Goal: Task Accomplishment & Management: Manage account settings

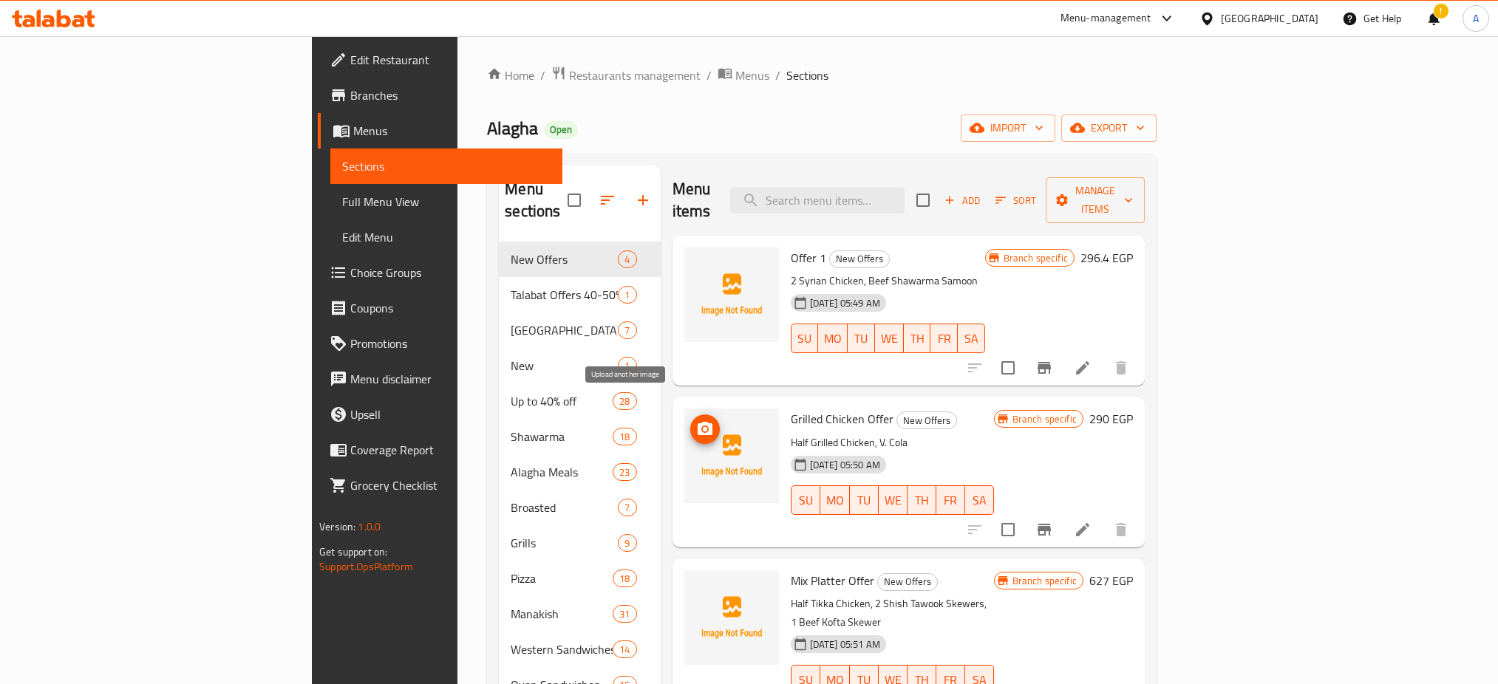
scroll to position [64, 0]
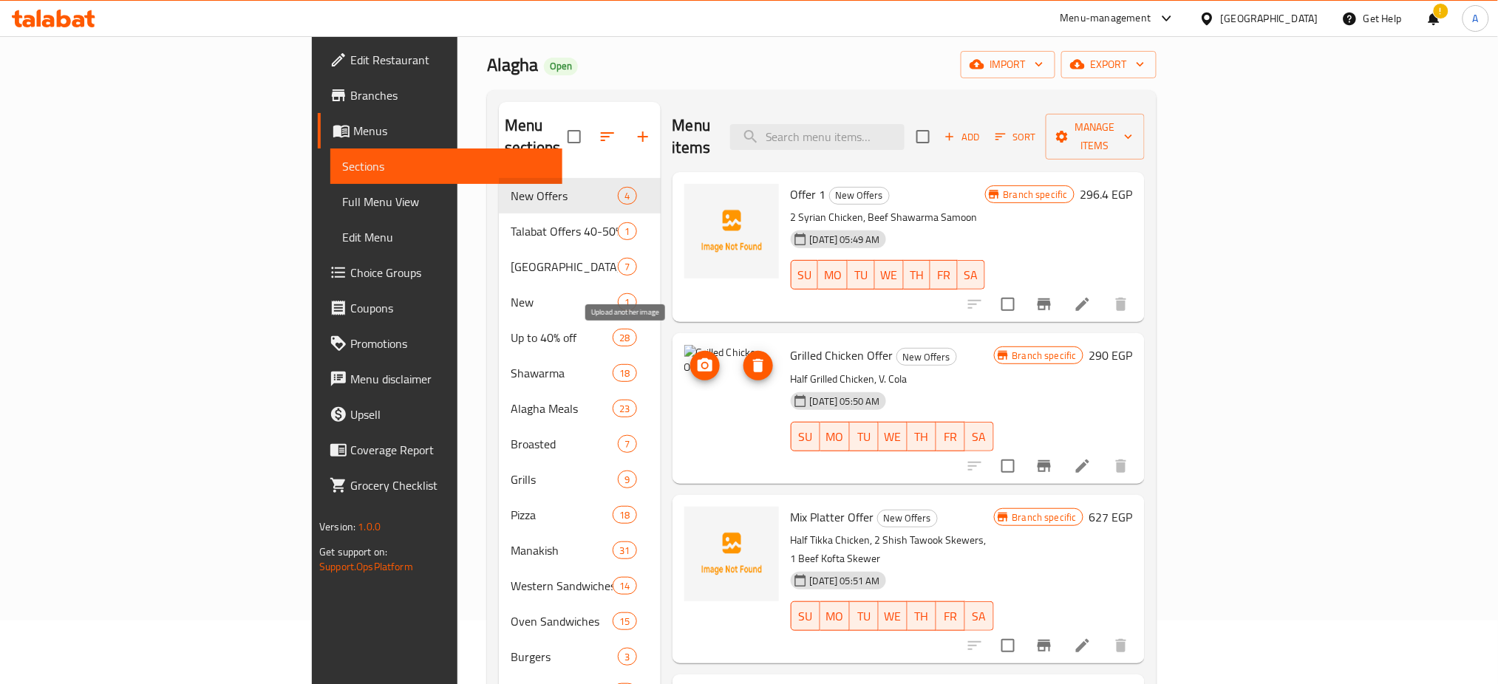
click at [690, 357] on span "upload picture" at bounding box center [705, 366] width 30 height 18
click at [1092, 296] on icon at bounding box center [1083, 305] width 18 height 18
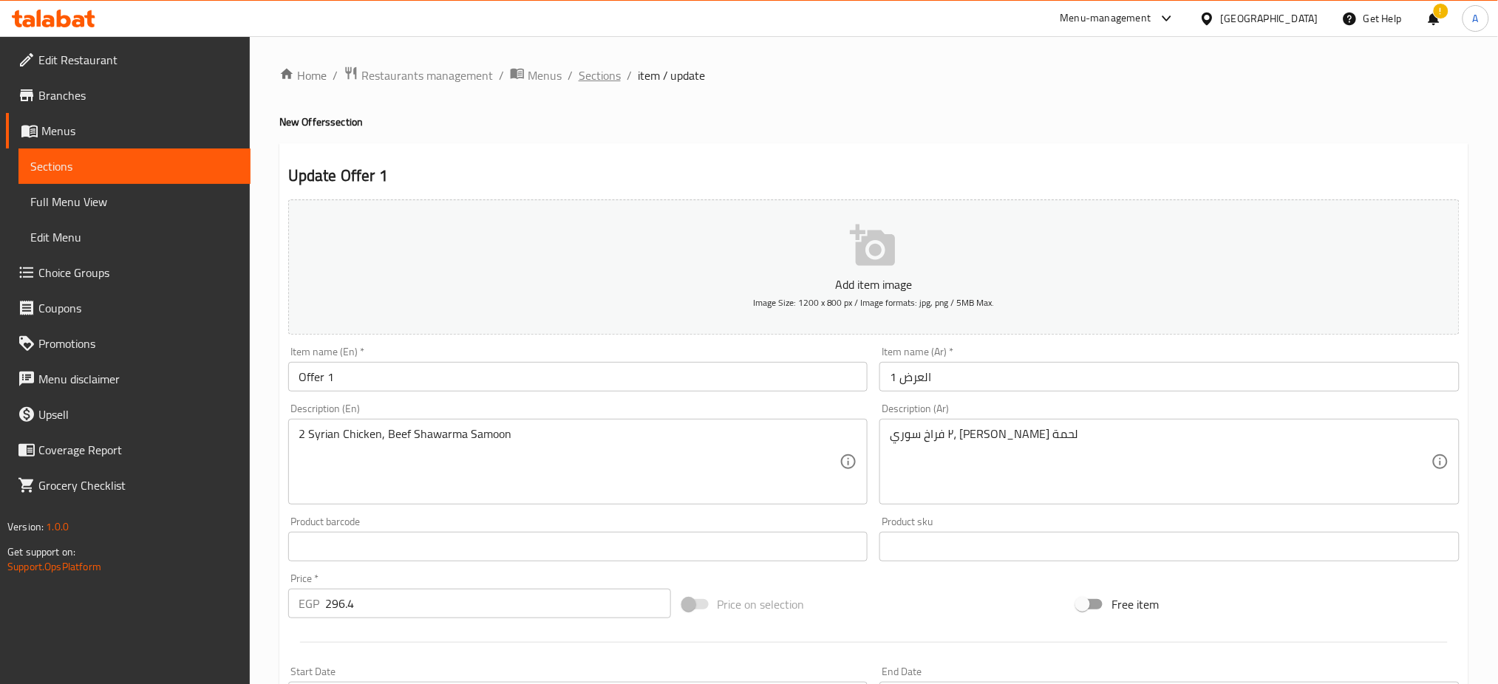
click at [605, 75] on span "Sections" at bounding box center [600, 76] width 42 height 18
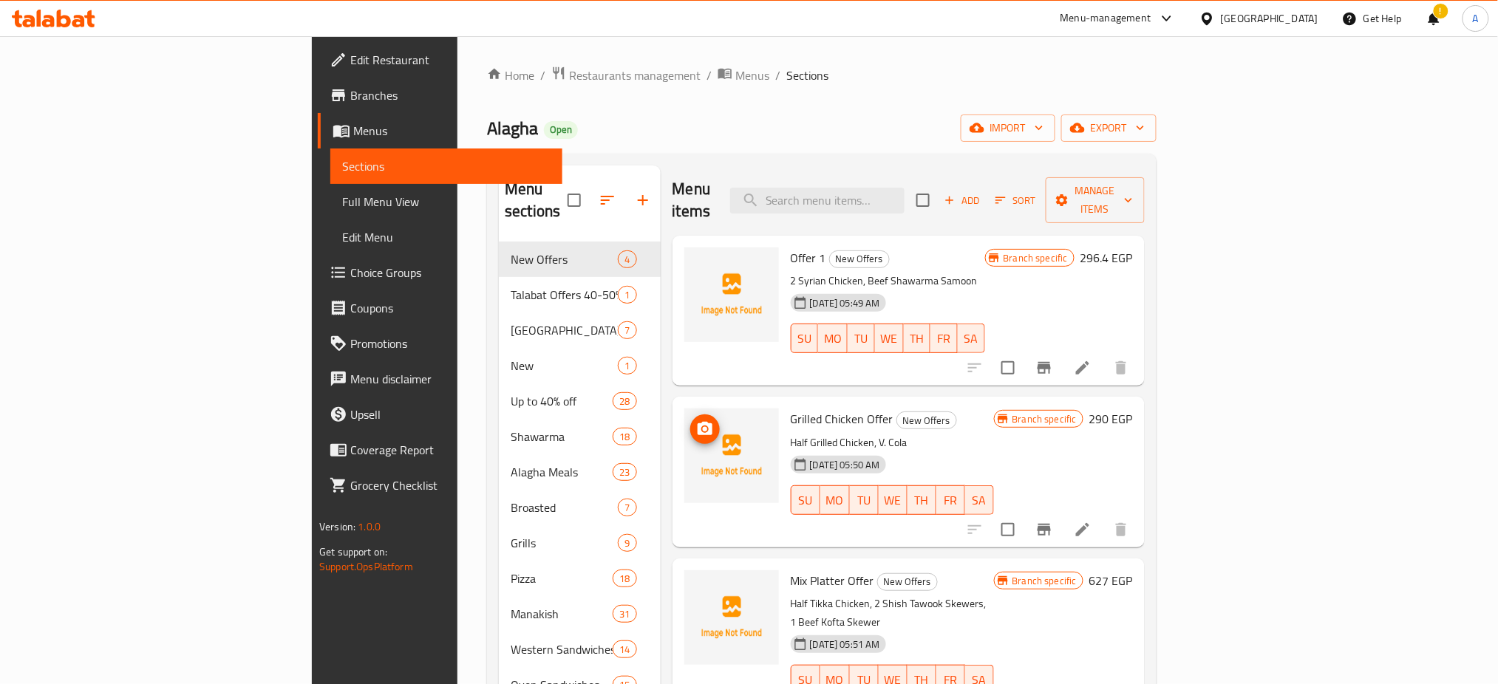
click at [696, 421] on icon "upload picture" at bounding box center [705, 430] width 18 height 18
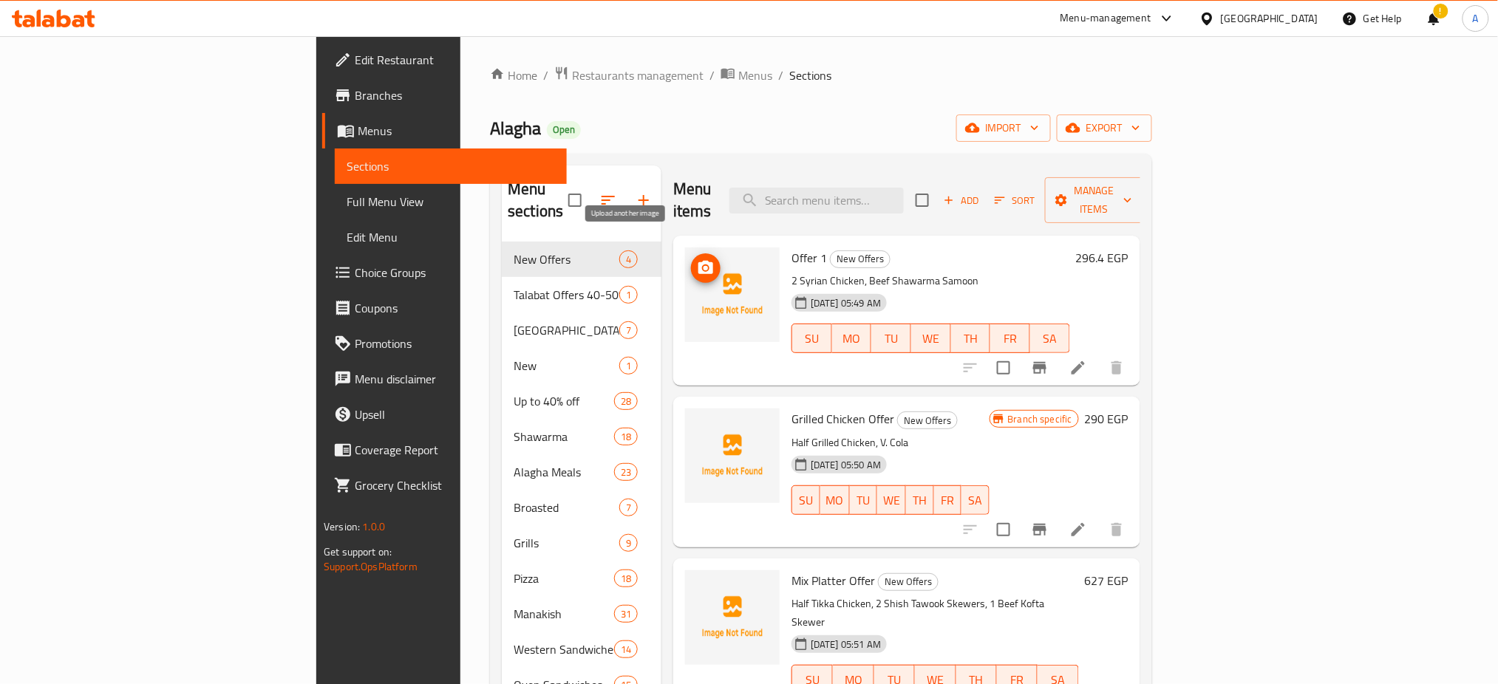
click at [698, 261] on icon "upload picture" at bounding box center [705, 267] width 15 height 13
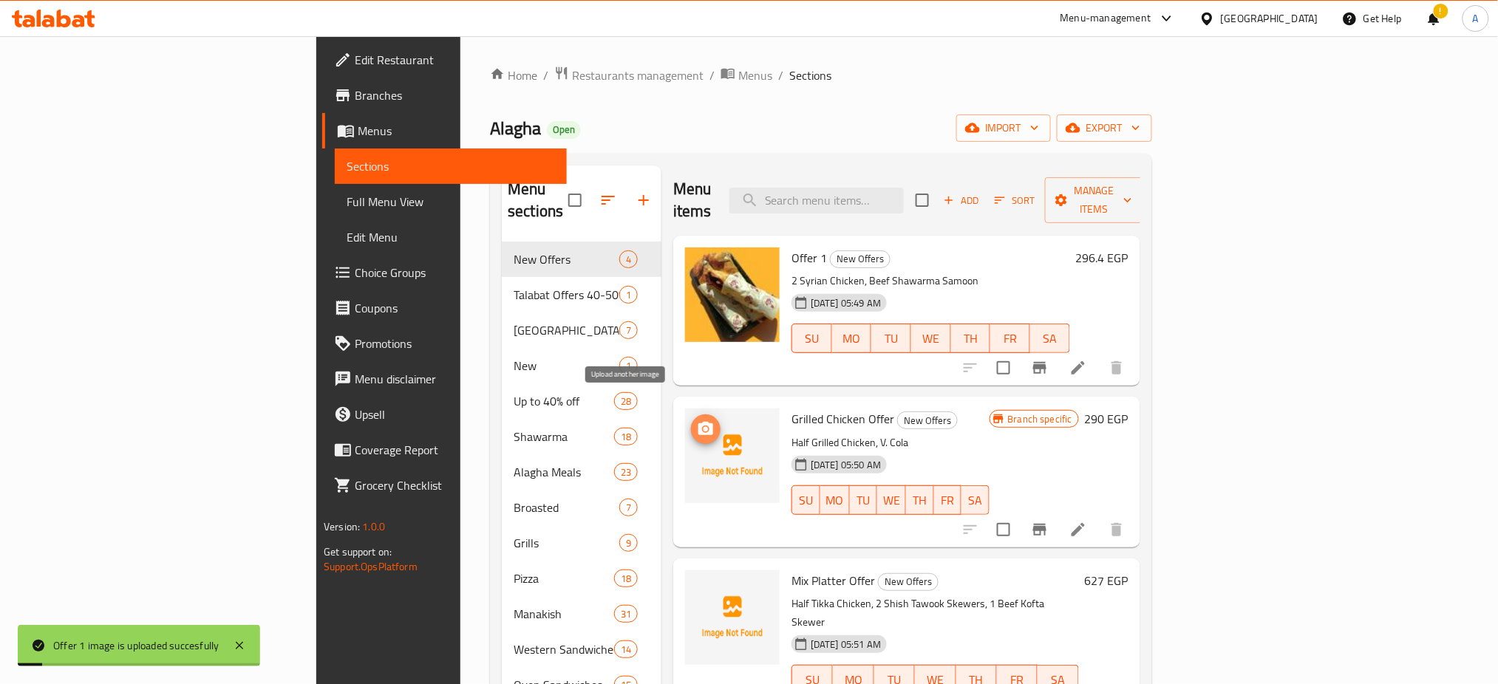
click at [698, 422] on icon "upload picture" at bounding box center [705, 428] width 15 height 13
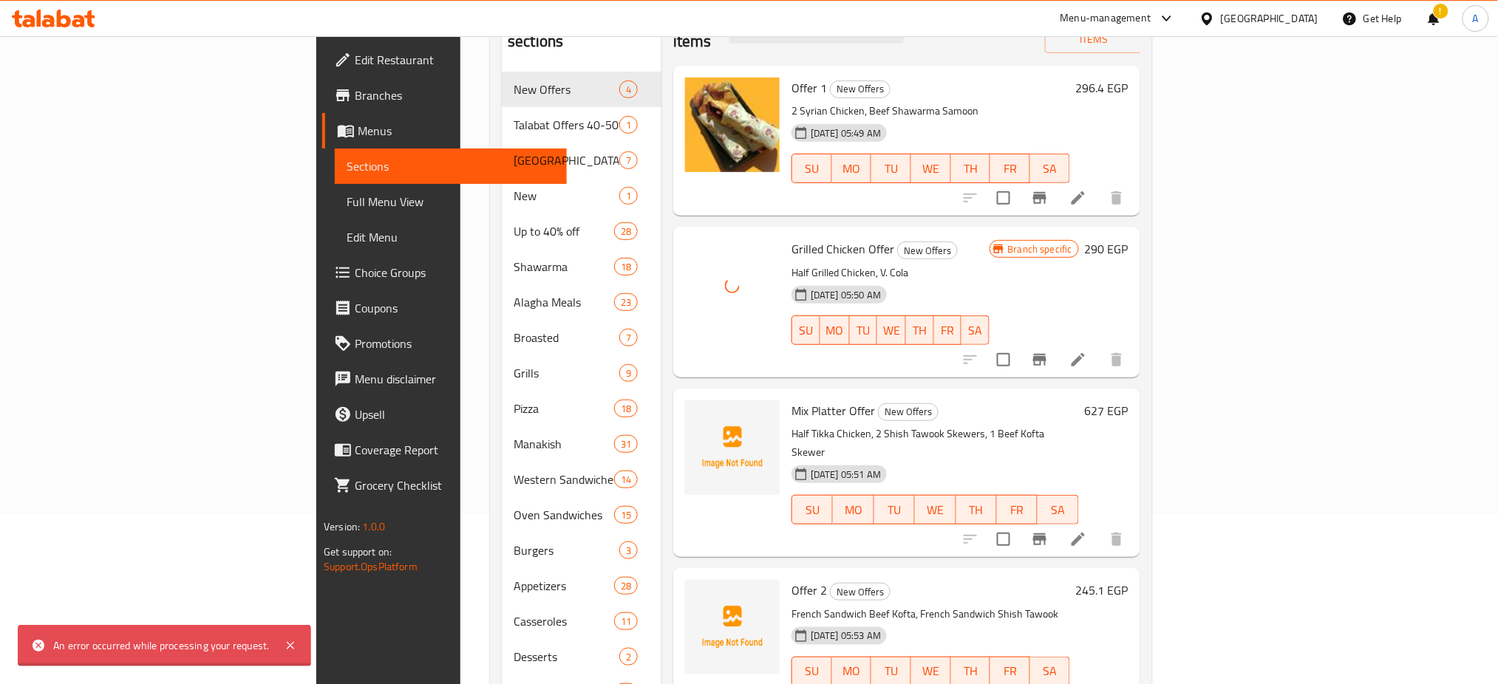
scroll to position [177, 0]
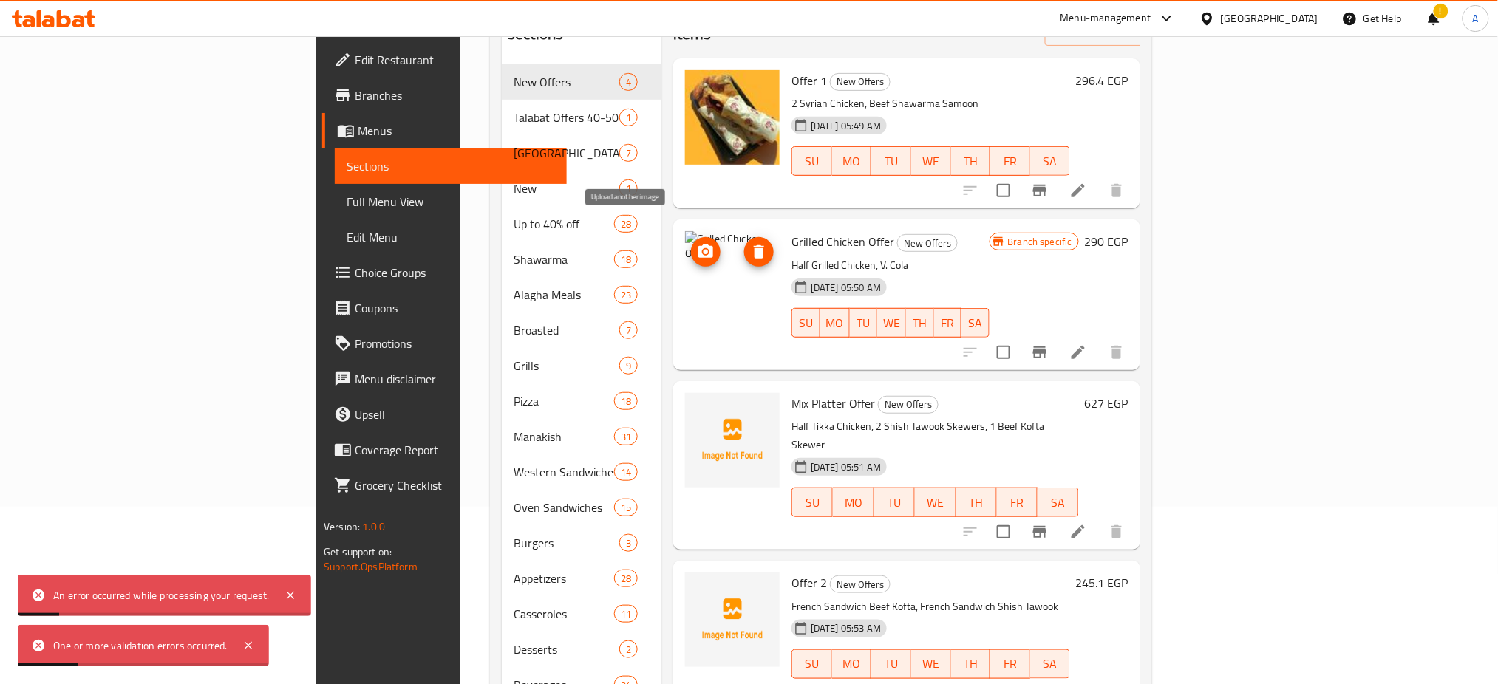
click at [698, 245] on icon "upload picture" at bounding box center [705, 251] width 15 height 13
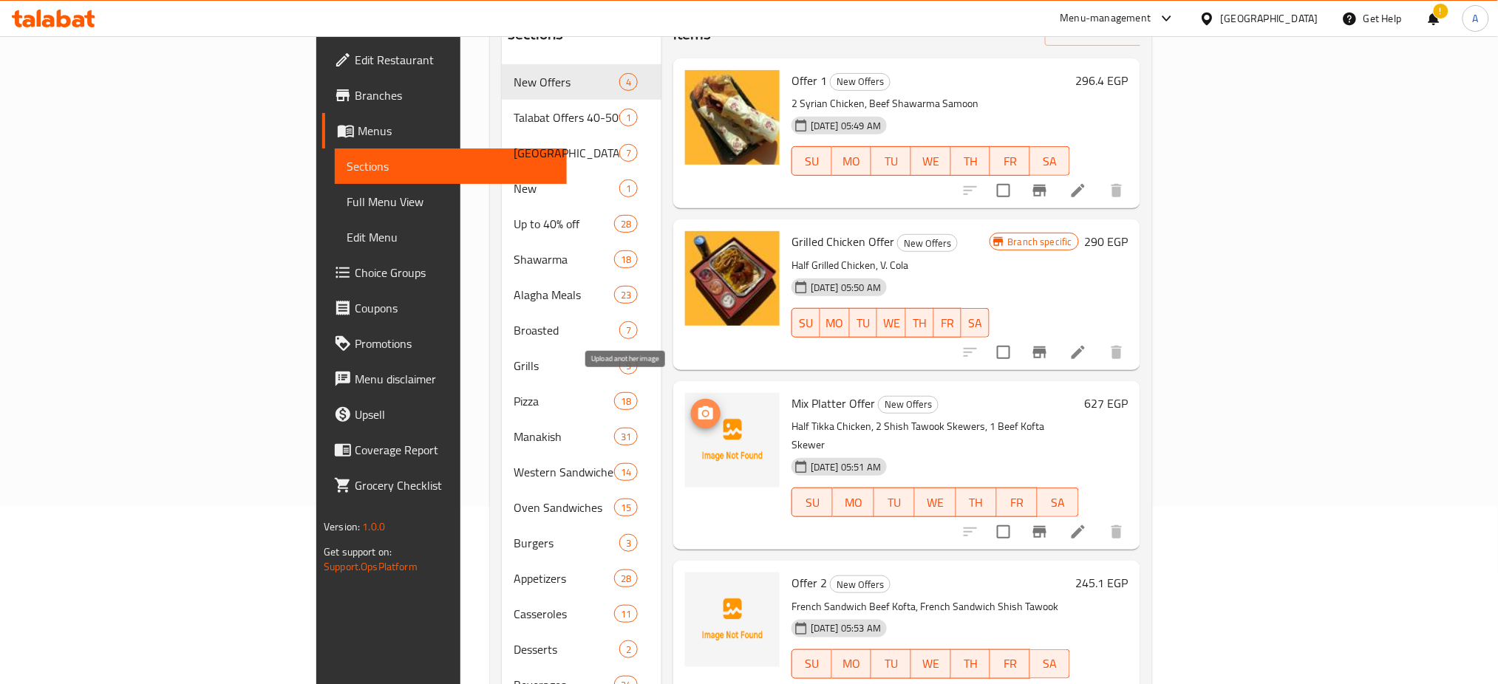
click at [698, 407] on icon "upload picture" at bounding box center [705, 413] width 15 height 13
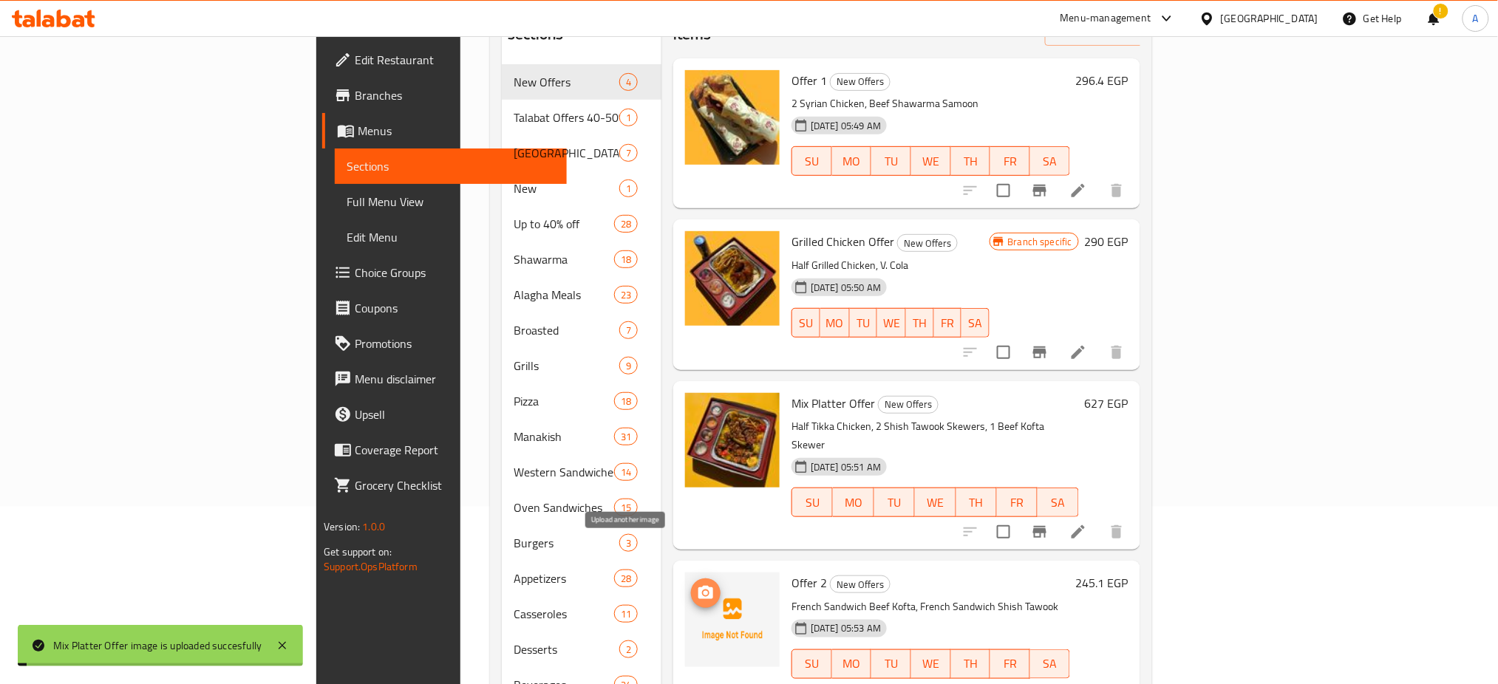
click at [698, 586] on icon "upload picture" at bounding box center [705, 592] width 15 height 13
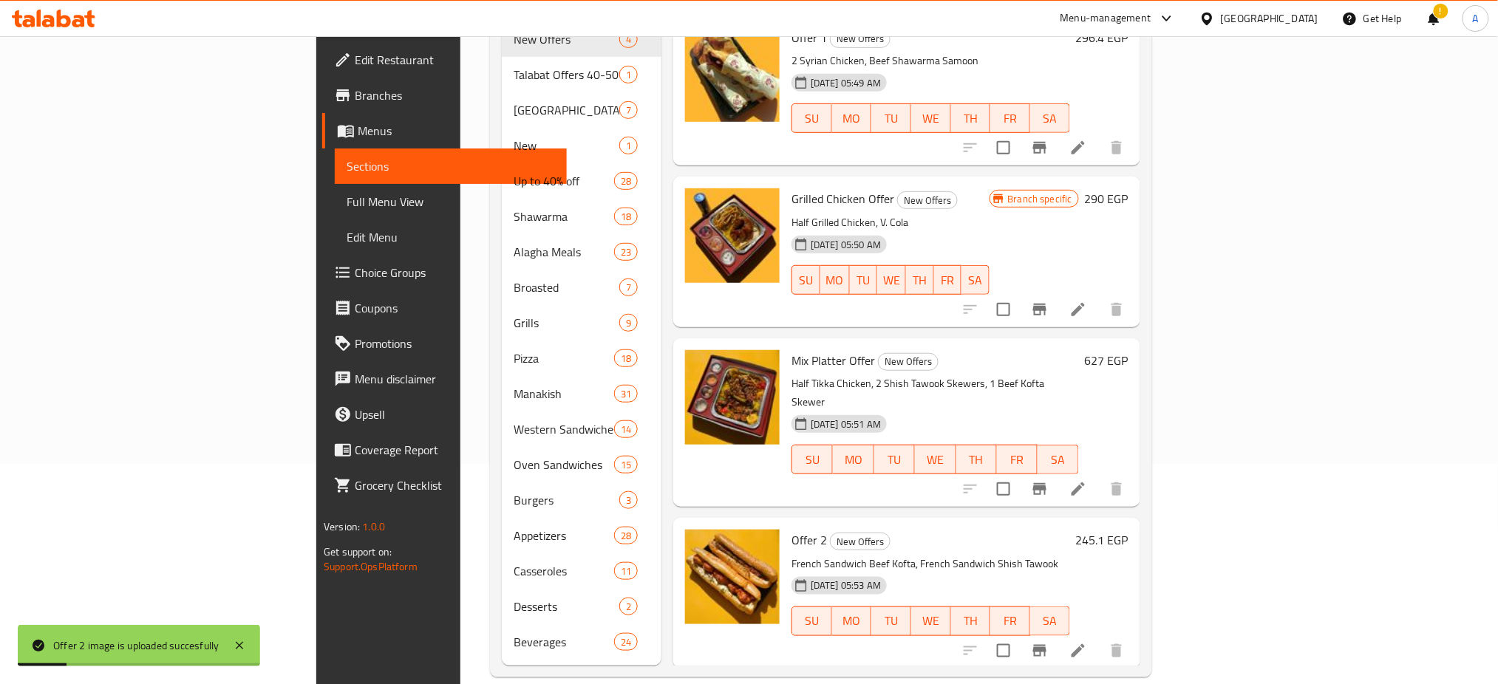
scroll to position [0, 0]
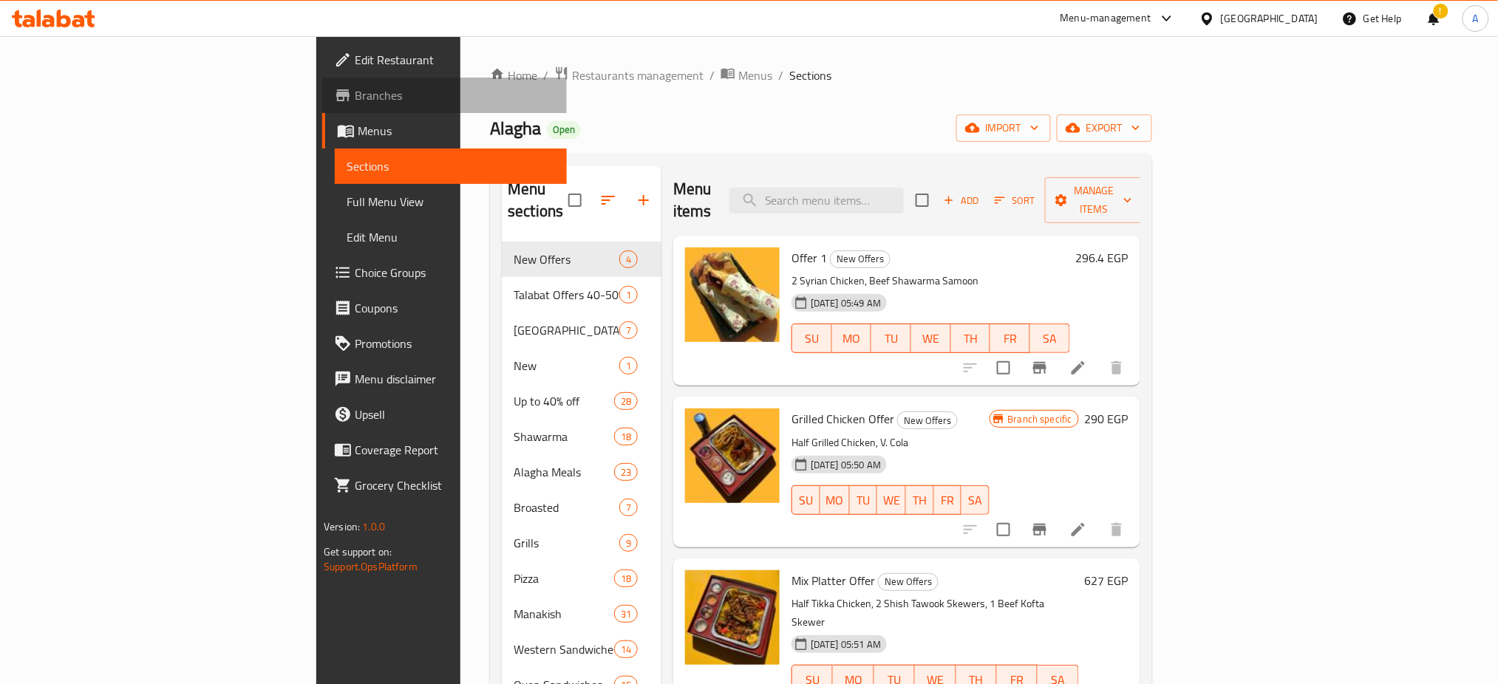
click at [355, 102] on span "Branches" at bounding box center [455, 95] width 200 height 18
